Goal: Information Seeking & Learning: Learn about a topic

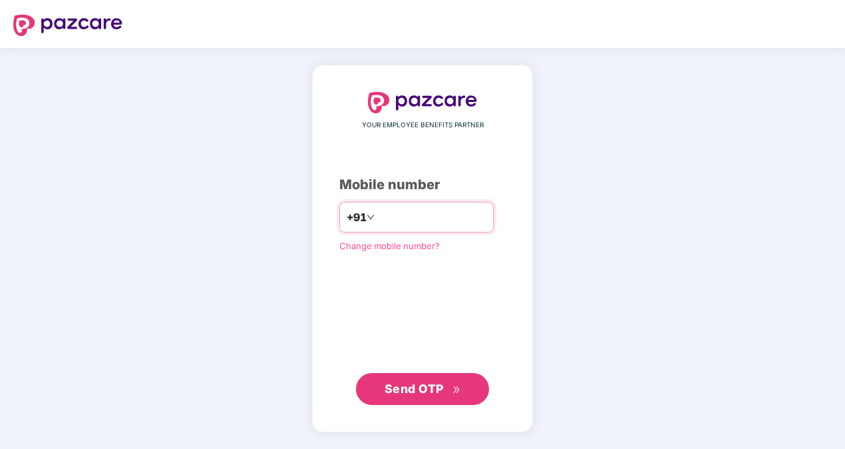
type input "**********"
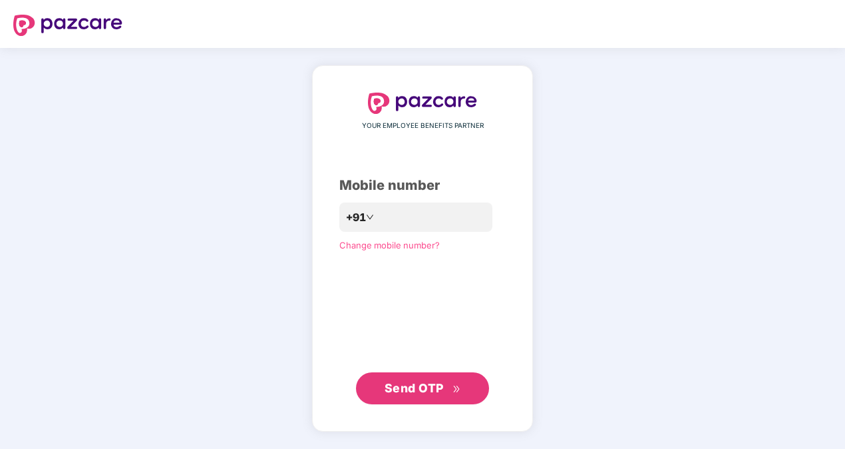
click at [341, 317] on div "**********" at bounding box center [422, 247] width 166 height 311
click at [418, 389] on span "Send OTP" at bounding box center [414, 388] width 59 height 14
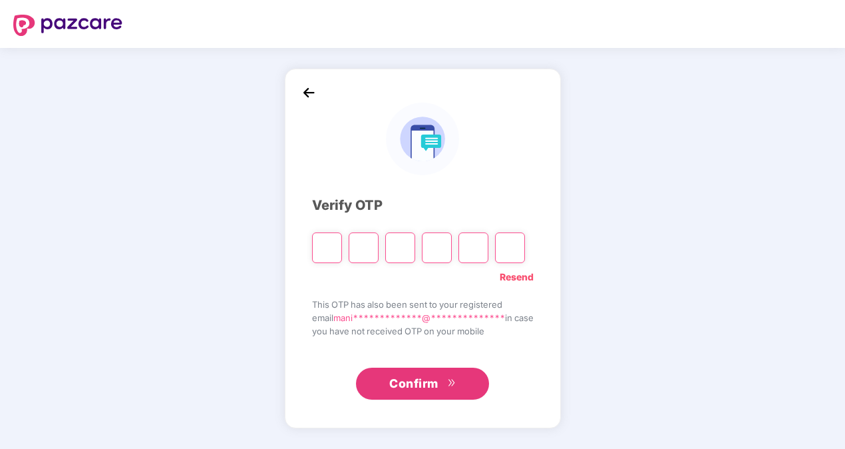
type input "*"
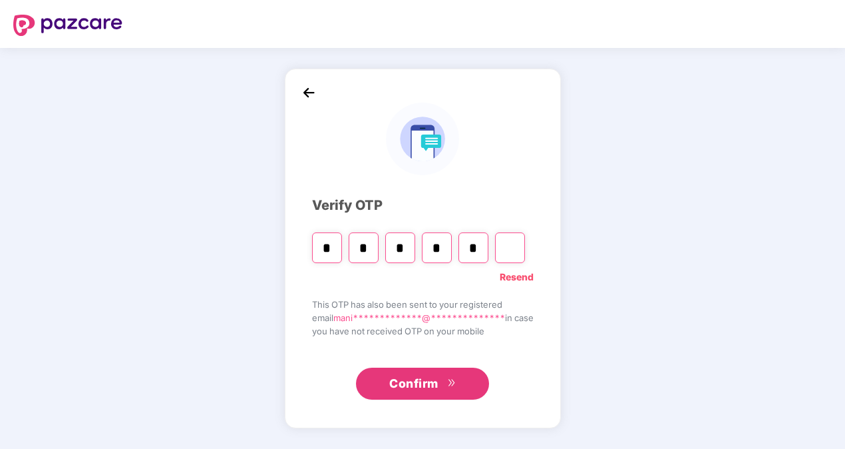
type input "*"
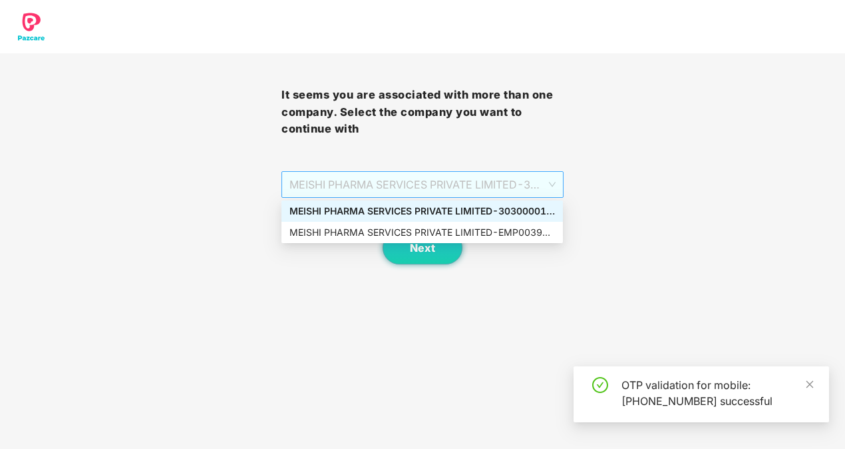
click at [541, 180] on span "MEISHI PHARMA SERVICES PRIVATE LIMITED - 303000013 - ADMIN" at bounding box center [422, 184] width 266 height 25
click at [453, 226] on div "MEISHI PHARMA SERVICES PRIVATE LIMITED - EMP0039 - ADMIN" at bounding box center [422, 232] width 266 height 15
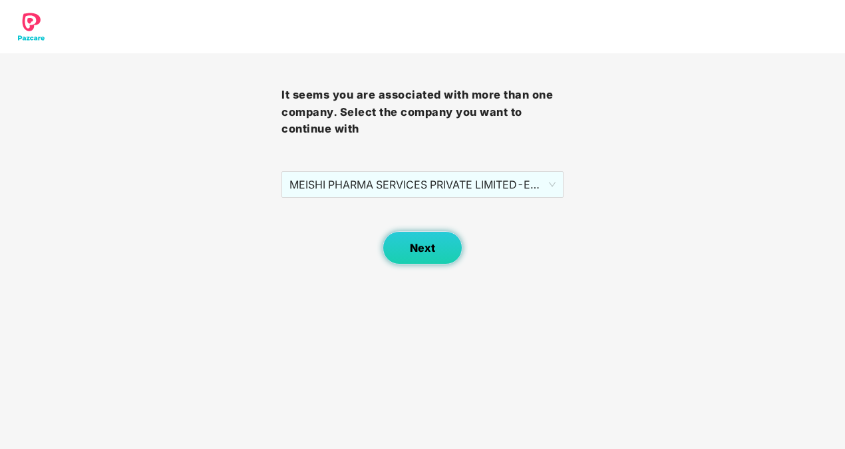
click at [423, 243] on span "Next" at bounding box center [422, 248] width 25 height 13
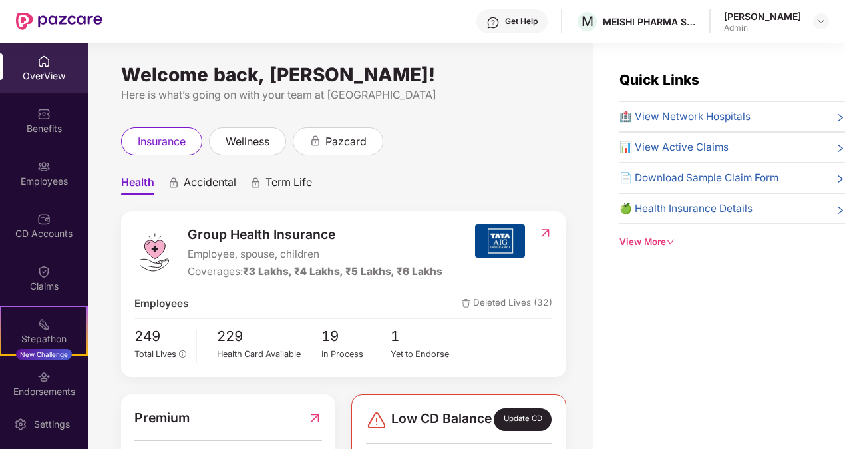
click at [539, 150] on div "insurance wellness pazcard" at bounding box center [343, 141] width 445 height 28
click at [835, 150] on icon "right" at bounding box center [840, 148] width 10 height 10
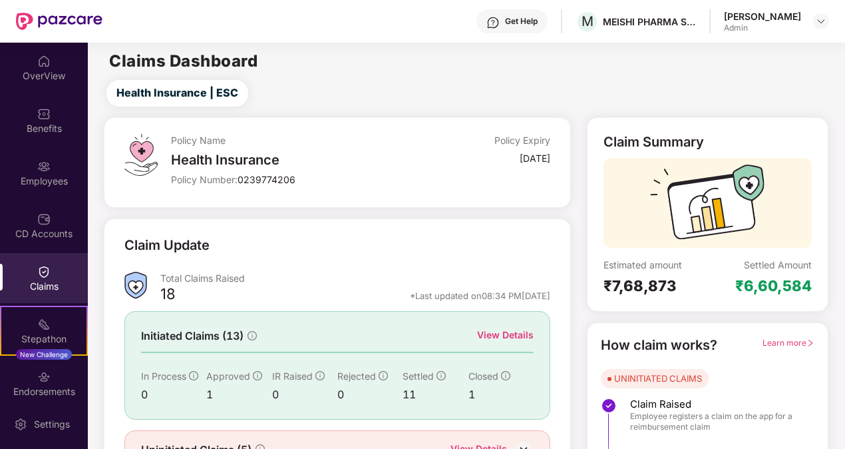
click at [801, 106] on div "Health Insurance | ESC" at bounding box center [468, 93] width 751 height 27
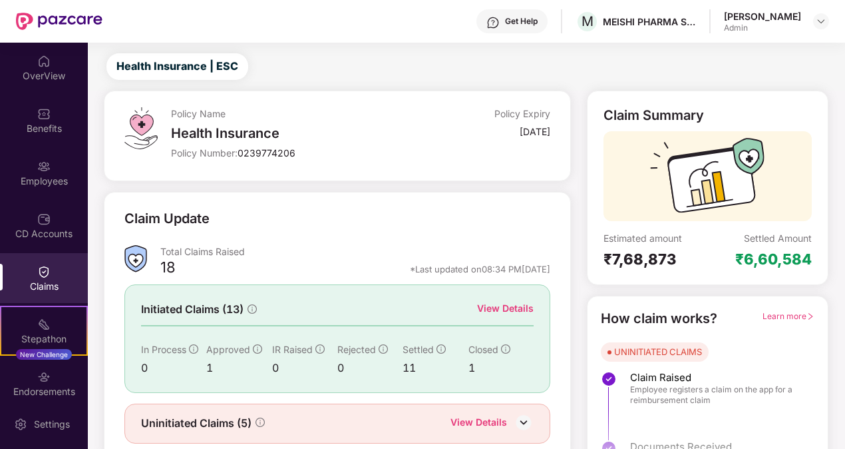
scroll to position [72, 0]
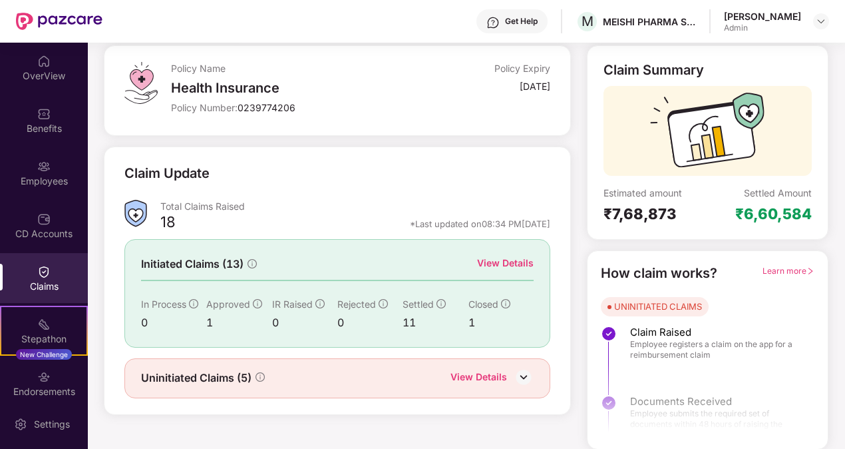
click at [516, 260] on div "View Details" at bounding box center [505, 263] width 57 height 15
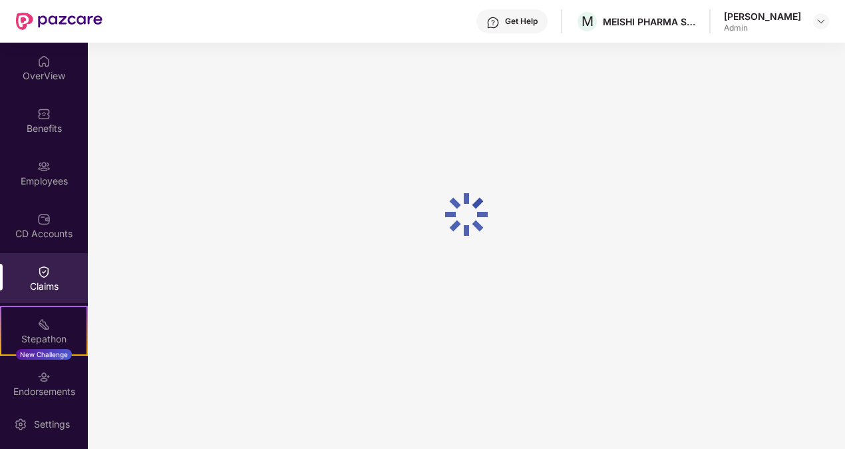
scroll to position [57, 0]
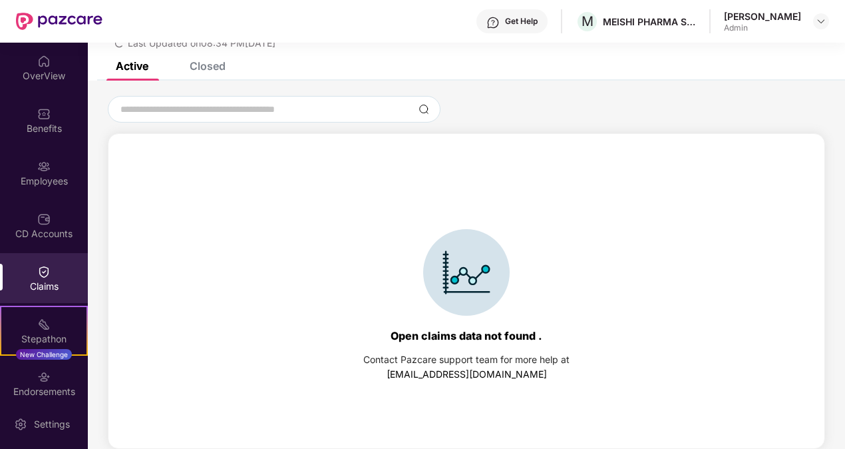
click at [213, 61] on div "List of Initiated Claims Last Updated on 08:34 PM[DATE]" at bounding box center [466, 23] width 757 height 77
click at [217, 65] on div "Closed" at bounding box center [208, 65] width 36 height 13
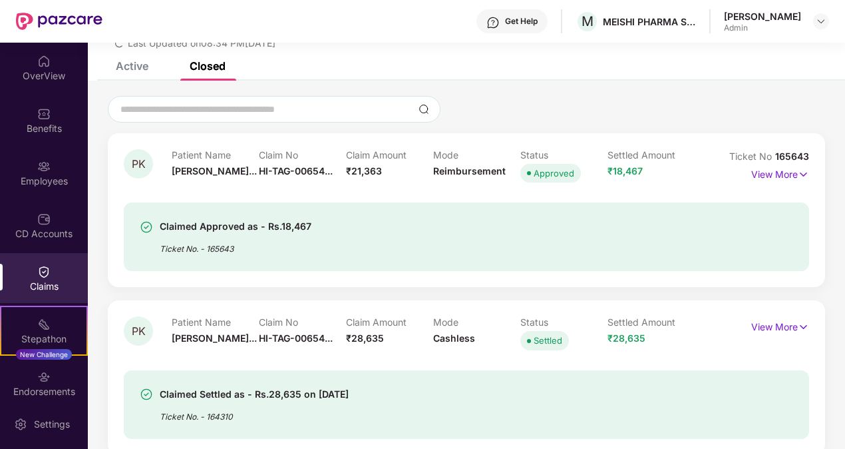
click at [500, 106] on div at bounding box center [466, 109] width 717 height 27
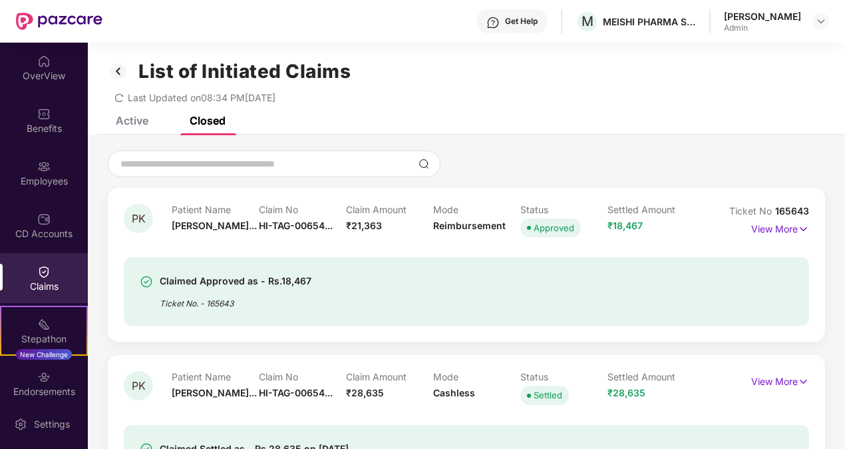
scroll to position [0, 0]
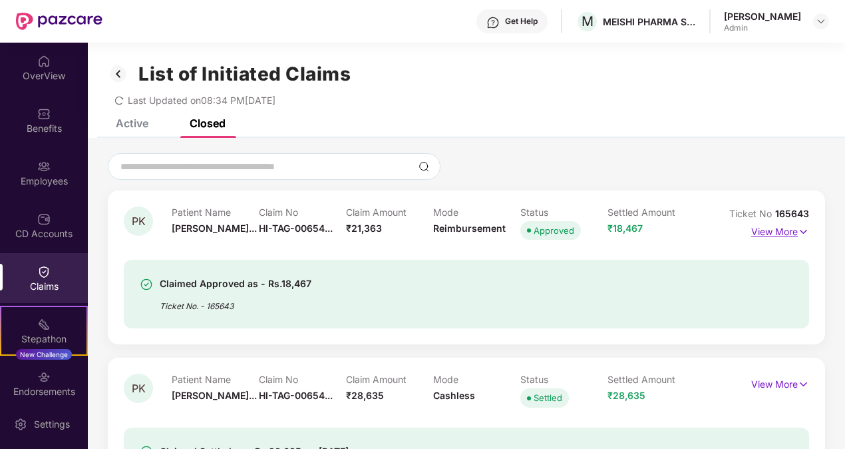
click at [802, 231] on img at bounding box center [803, 231] width 11 height 15
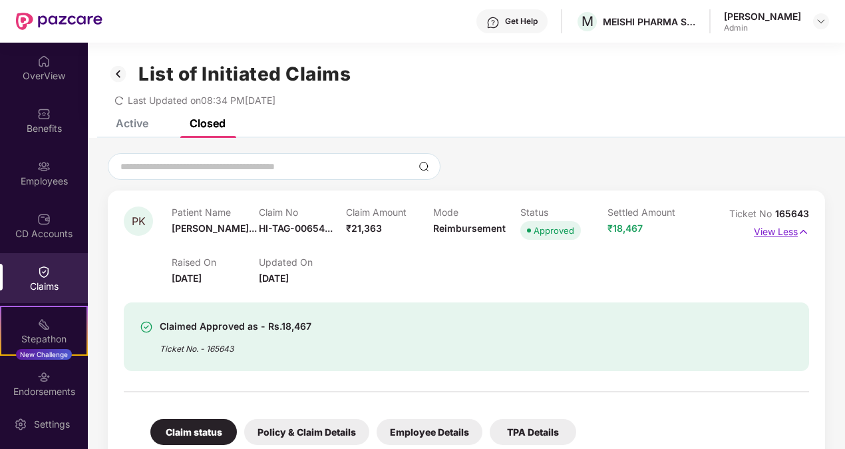
click at [802, 231] on img at bounding box center [803, 231] width 11 height 15
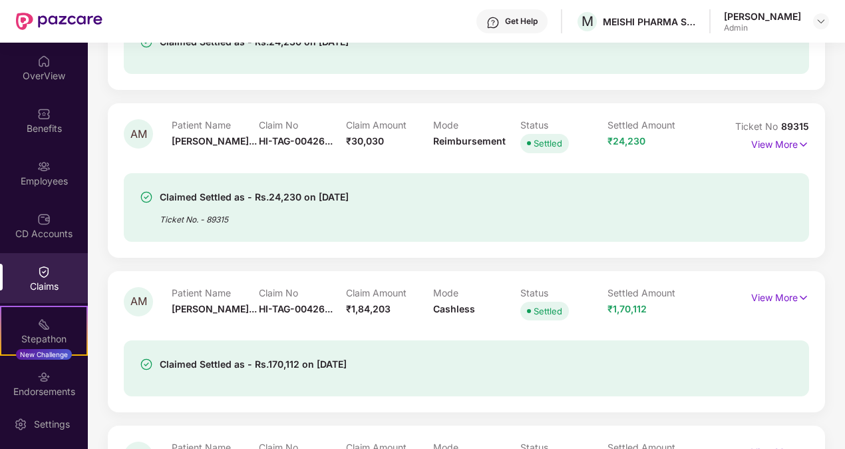
scroll to position [1679, 0]
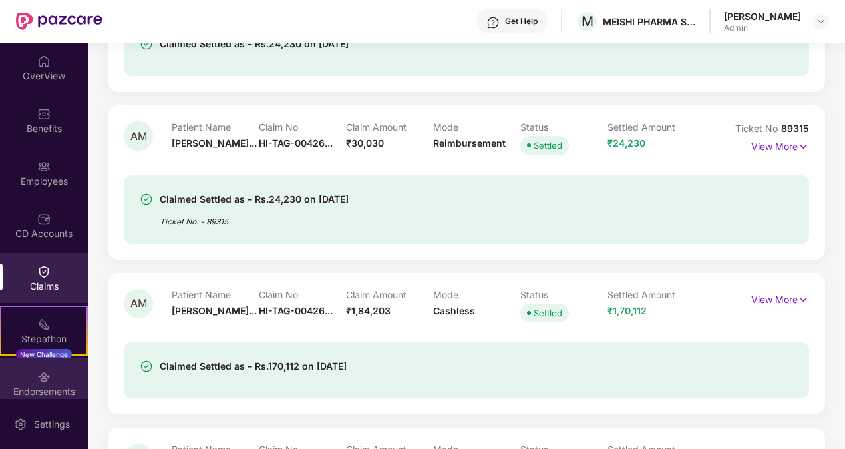
click at [27, 377] on div "Endorsements" at bounding box center [44, 383] width 88 height 50
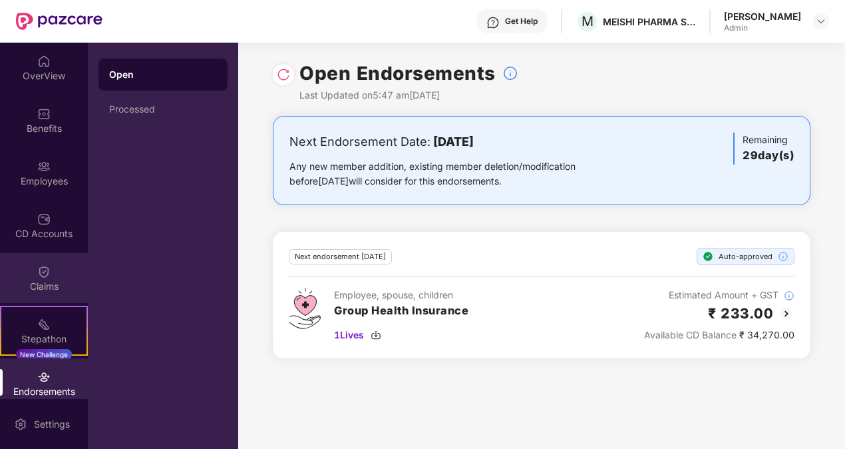
click at [34, 281] on div "Claims" at bounding box center [44, 285] width 88 height 13
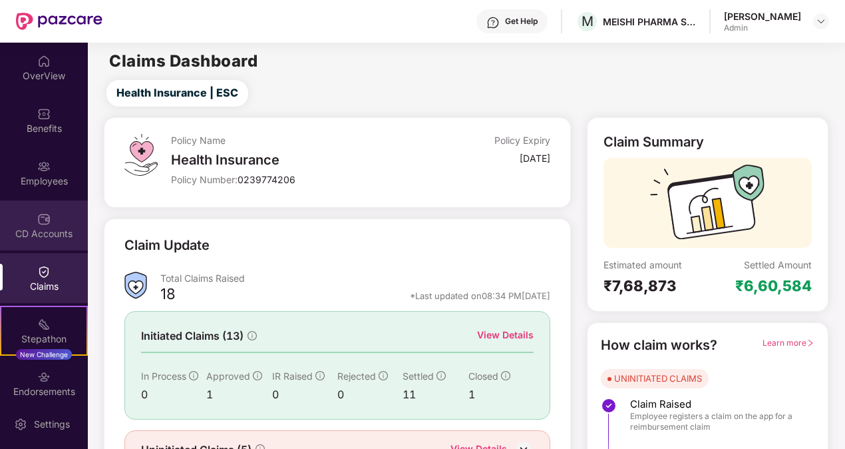
click at [29, 223] on div "CD Accounts" at bounding box center [44, 225] width 88 height 50
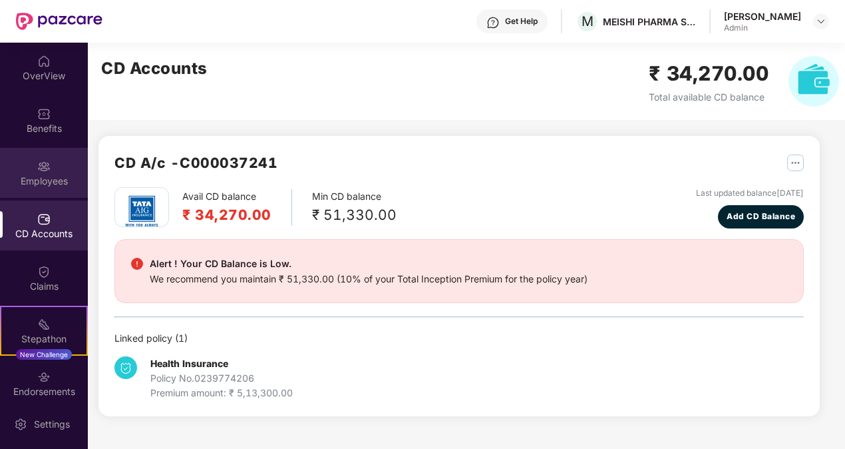
click at [35, 184] on div "Employees" at bounding box center [44, 180] width 88 height 13
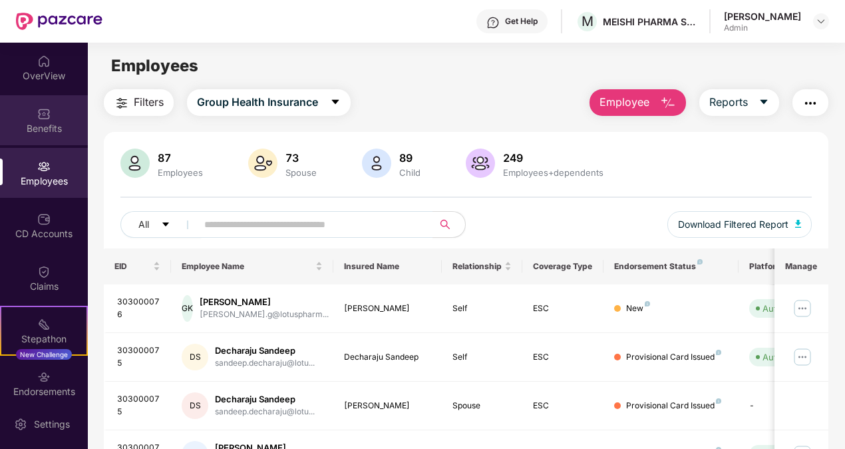
click at [37, 128] on div "Benefits" at bounding box center [44, 128] width 88 height 13
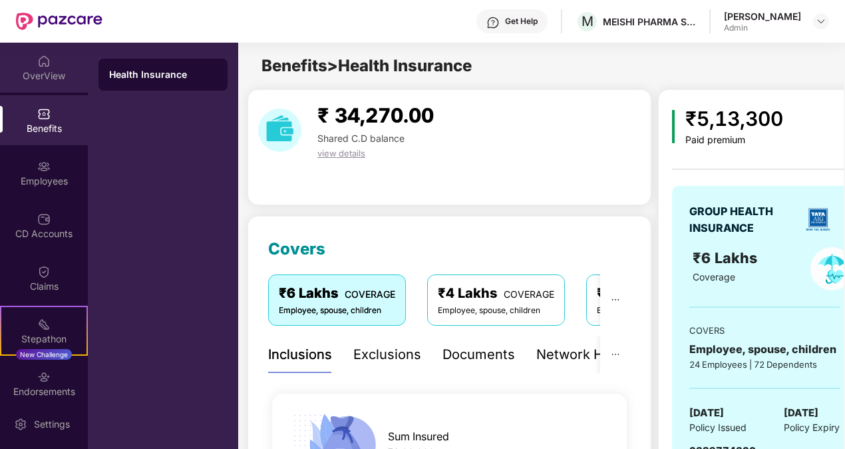
click at [40, 80] on div "OverView" at bounding box center [44, 75] width 88 height 13
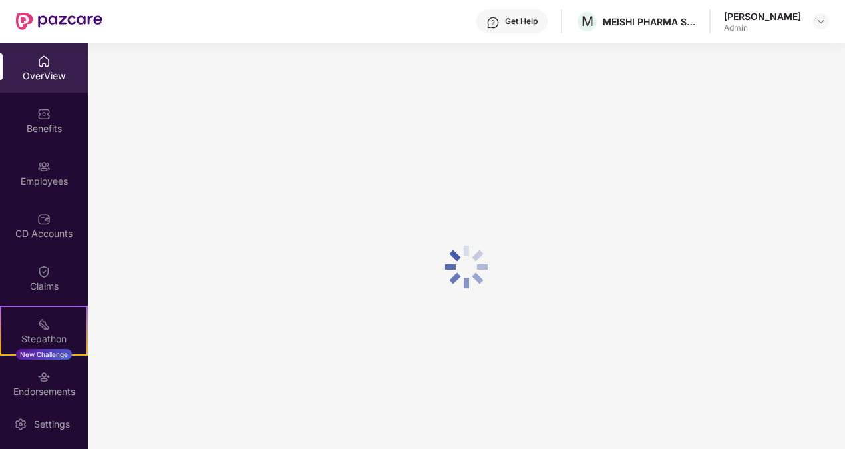
click at [40, 80] on div "OverView" at bounding box center [44, 75] width 88 height 13
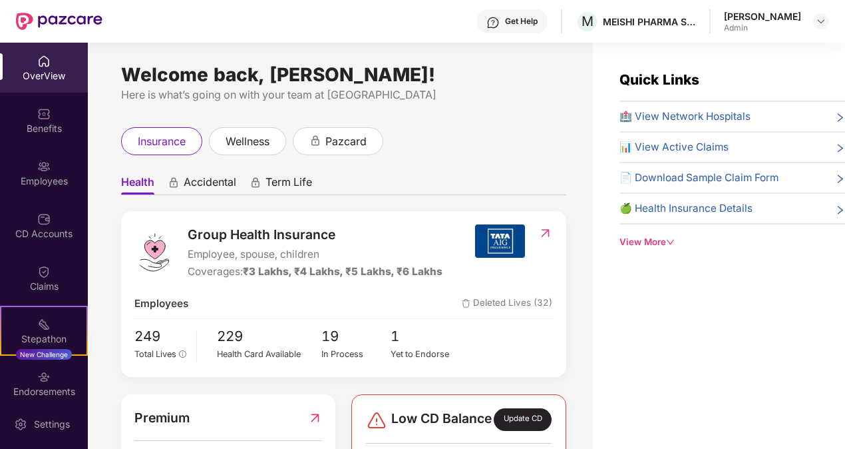
click at [540, 169] on ul "Health Accidental Term Life" at bounding box center [343, 181] width 445 height 27
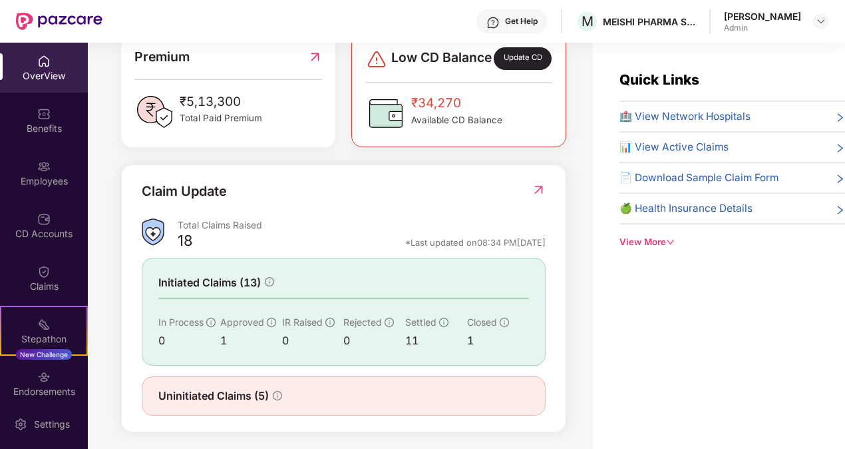
scroll to position [377, 0]
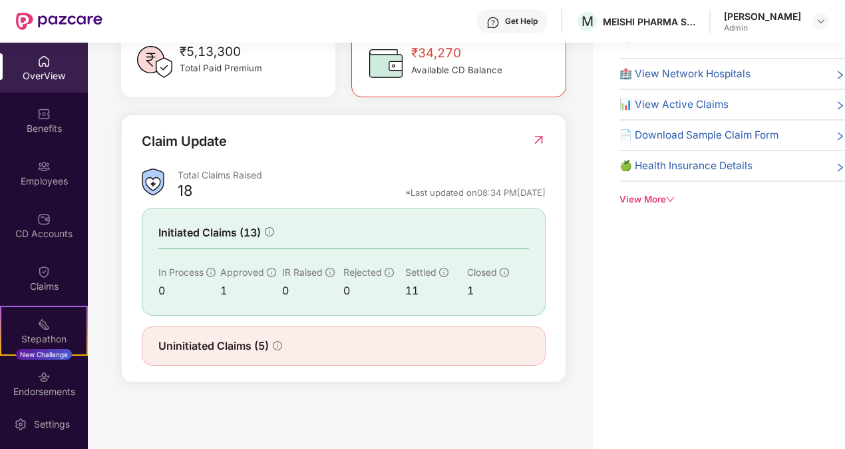
click at [667, 197] on icon "down" at bounding box center [670, 199] width 9 height 9
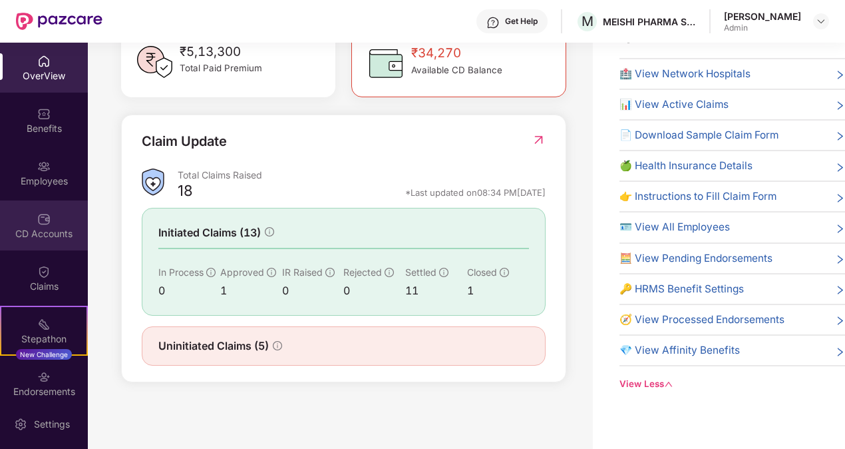
click at [35, 234] on div "CD Accounts" at bounding box center [44, 233] width 88 height 13
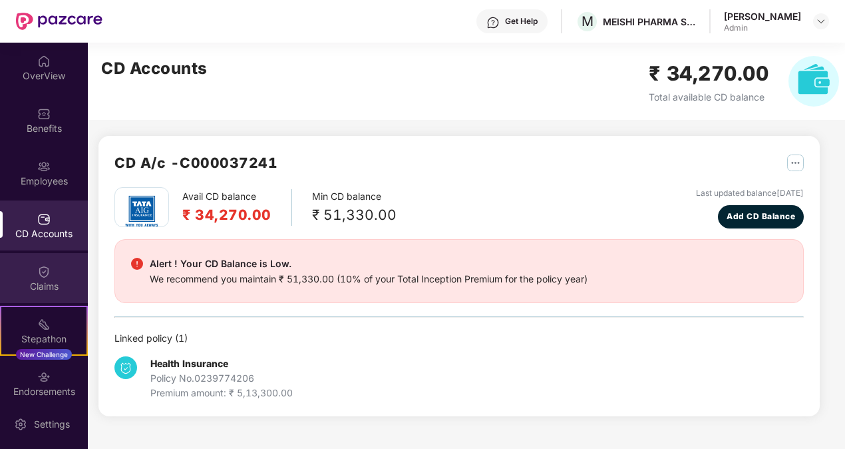
click at [47, 289] on div "Claims" at bounding box center [44, 285] width 88 height 13
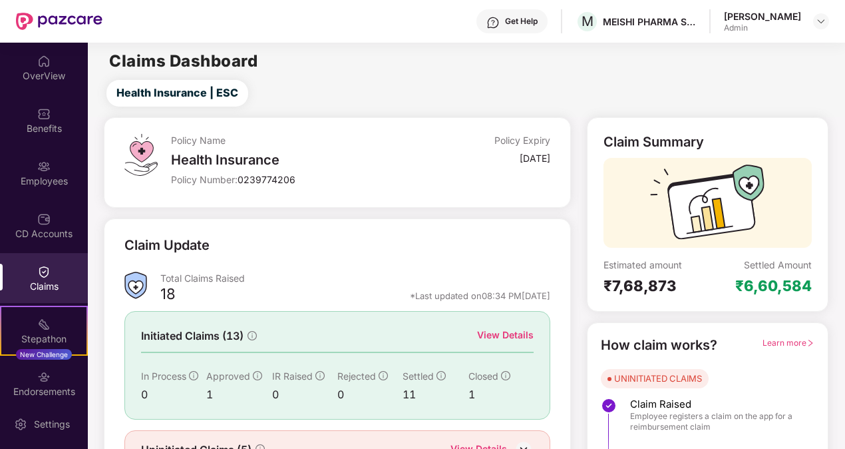
click at [505, 20] on div "Get Help" at bounding box center [521, 21] width 33 height 11
click at [351, 104] on div "Health Insurance | ESC" at bounding box center [468, 93] width 751 height 27
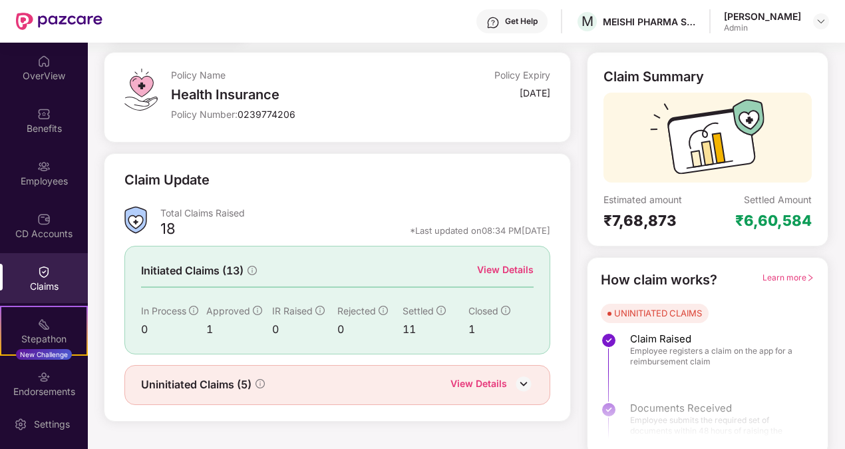
scroll to position [72, 0]
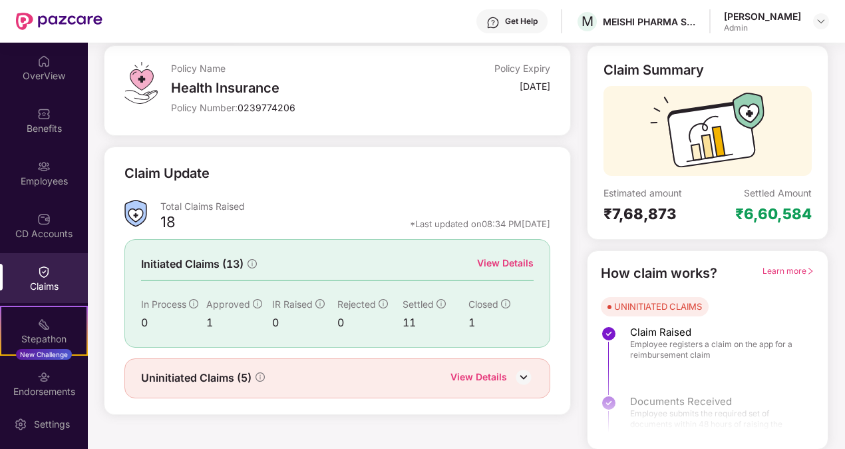
click at [695, 403] on div at bounding box center [708, 392] width 240 height 99
click at [801, 274] on span "Learn more" at bounding box center [789, 271] width 52 height 10
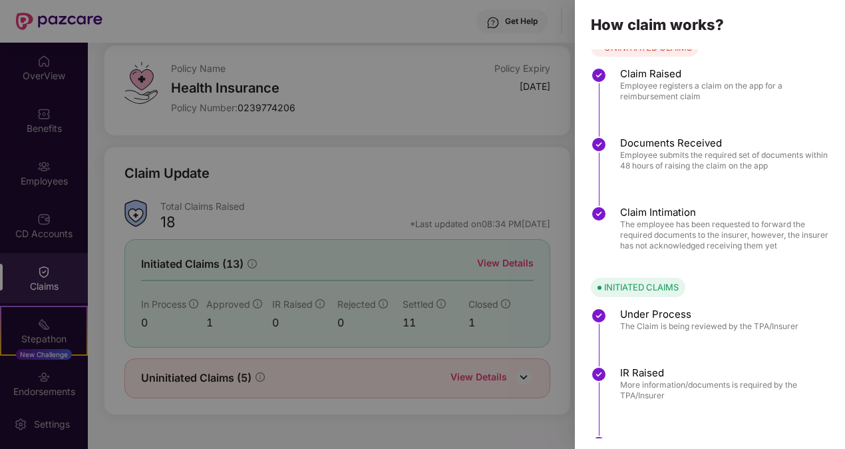
scroll to position [0, 0]
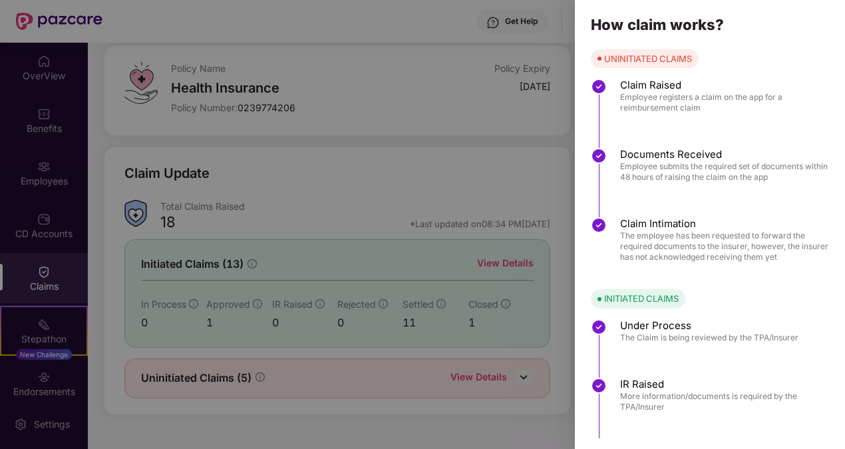
click at [325, 167] on div at bounding box center [422, 224] width 845 height 449
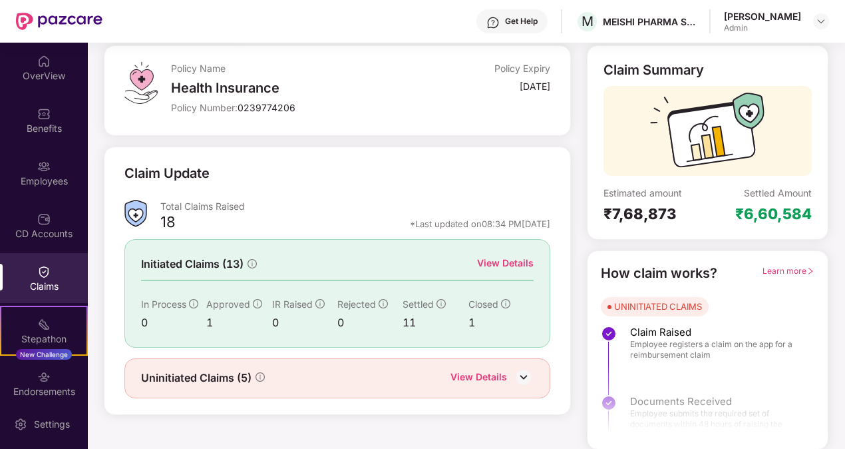
click at [506, 262] on div "View Details" at bounding box center [505, 263] width 57 height 15
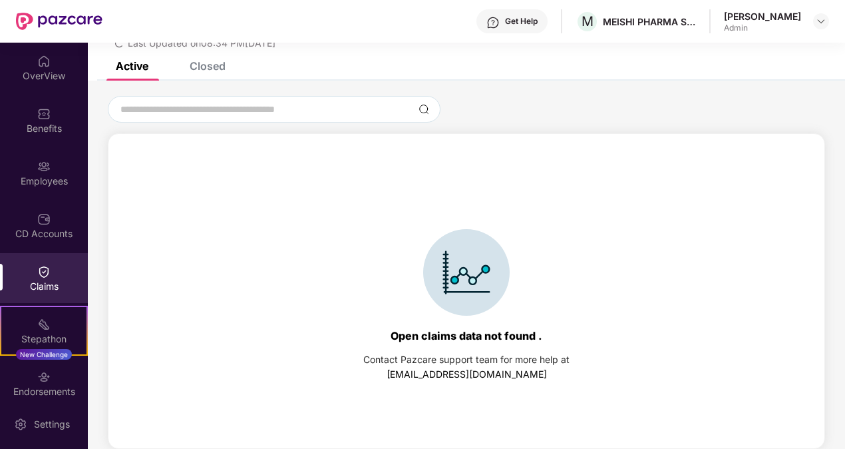
scroll to position [57, 0]
click at [214, 71] on div "Closed" at bounding box center [208, 65] width 36 height 13
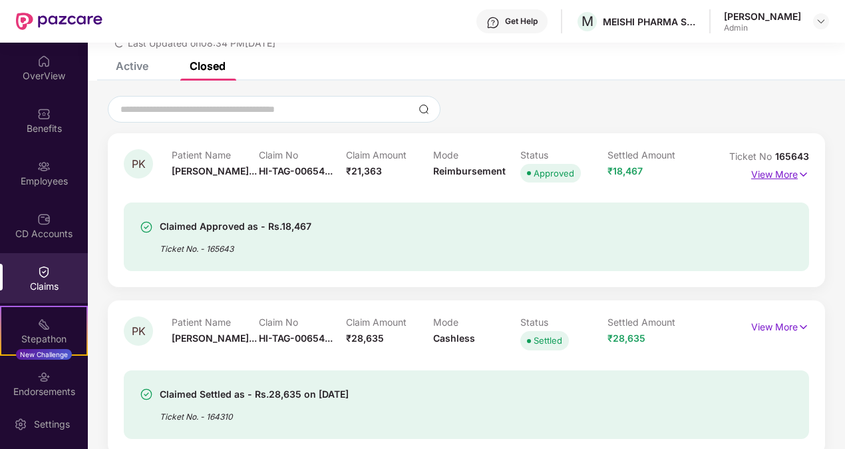
click at [802, 173] on img at bounding box center [803, 174] width 11 height 15
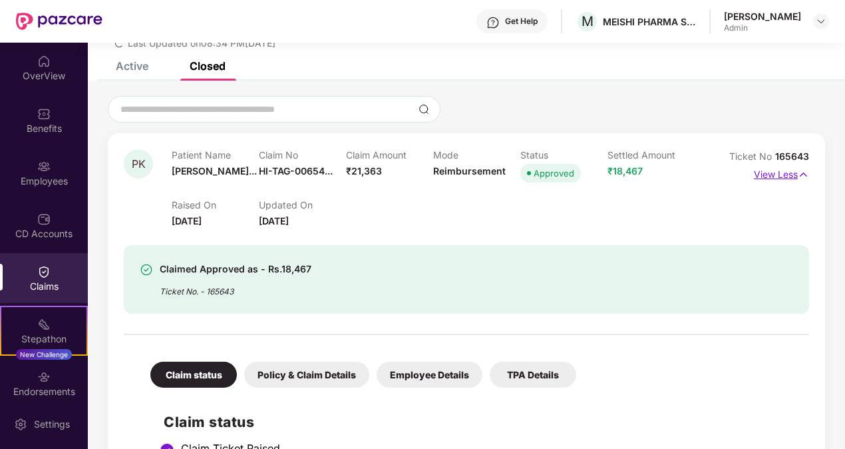
click at [802, 173] on img at bounding box center [803, 174] width 11 height 15
